Goal: Task Accomplishment & Management: Manage account settings

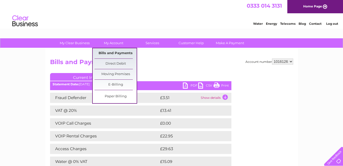
click at [121, 53] on link "Bills and Payments" at bounding box center [116, 53] width 42 height 10
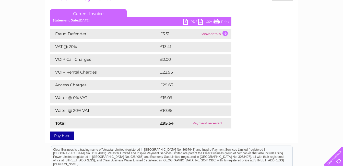
scroll to position [77, 0]
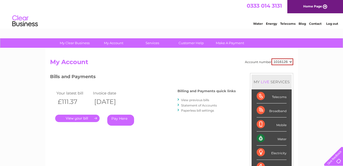
click at [189, 101] on link "View previous bills" at bounding box center [195, 100] width 28 height 4
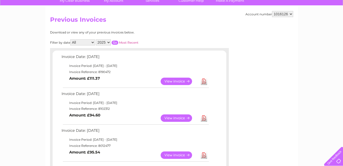
scroll to position [51, 0]
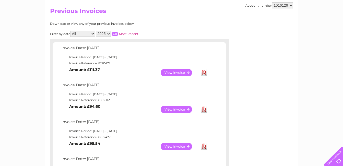
click at [172, 109] on link "View" at bounding box center [180, 109] width 38 height 7
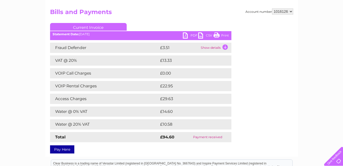
scroll to position [51, 0]
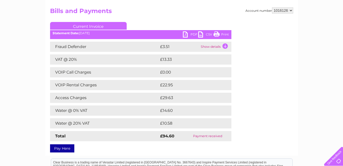
click at [222, 34] on link "Print" at bounding box center [221, 34] width 15 height 7
